Goal: Task Accomplishment & Management: Manage account settings

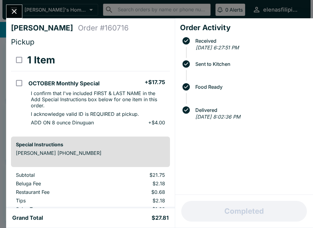
click at [15, 11] on icon "Close" at bounding box center [14, 11] width 5 height 5
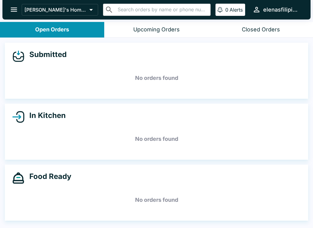
click at [15, 11] on icon "open drawer" at bounding box center [14, 9] width 8 height 8
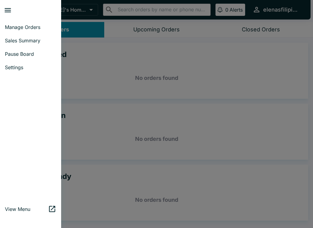
click at [74, 75] on div at bounding box center [156, 114] width 313 height 228
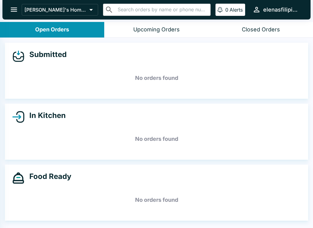
click at [74, 75] on div at bounding box center [156, 114] width 313 height 228
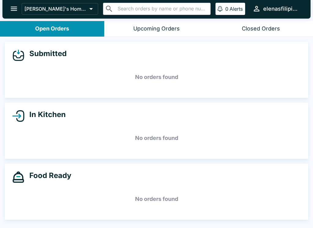
click at [16, 14] on button "open drawer" at bounding box center [14, 9] width 16 height 16
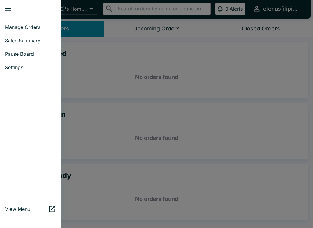
click at [30, 42] on span "Sales Summary" at bounding box center [30, 41] width 51 height 6
select select "03:00"
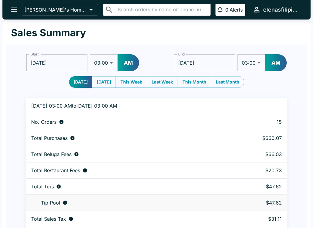
click at [14, 8] on icon "open drawer" at bounding box center [14, 10] width 6 height 4
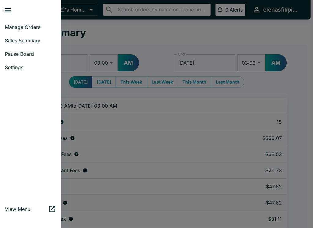
click at [32, 30] on span "Manage Orders" at bounding box center [30, 27] width 51 height 6
